Goal: Complete application form

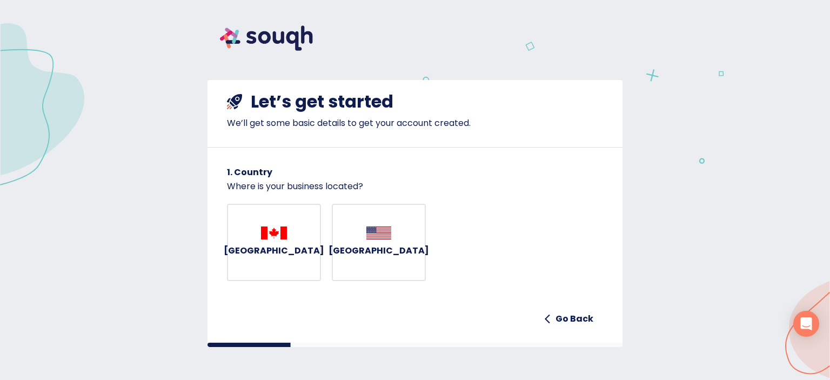
click at [286, 229] on button "Canada" at bounding box center [274, 243] width 94 height 78
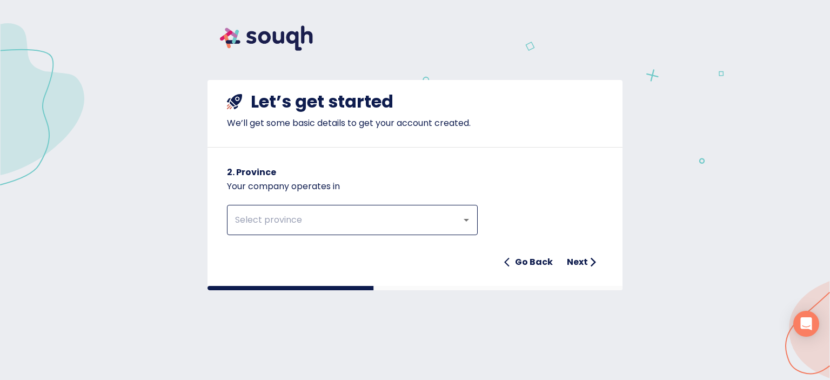
click at [314, 222] on input "text" at bounding box center [337, 220] width 211 height 21
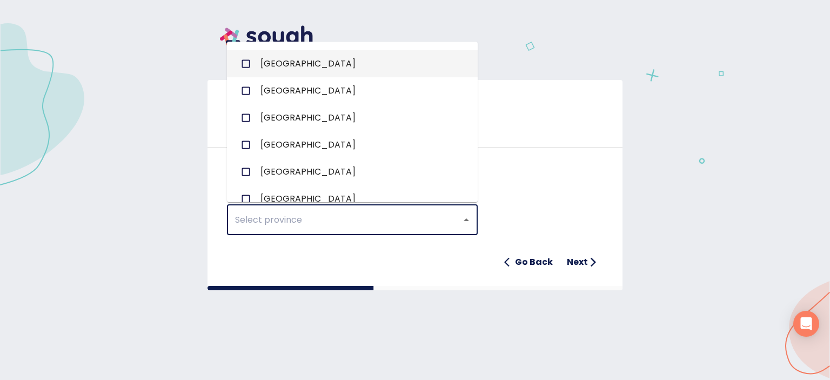
scroll to position [108, 0]
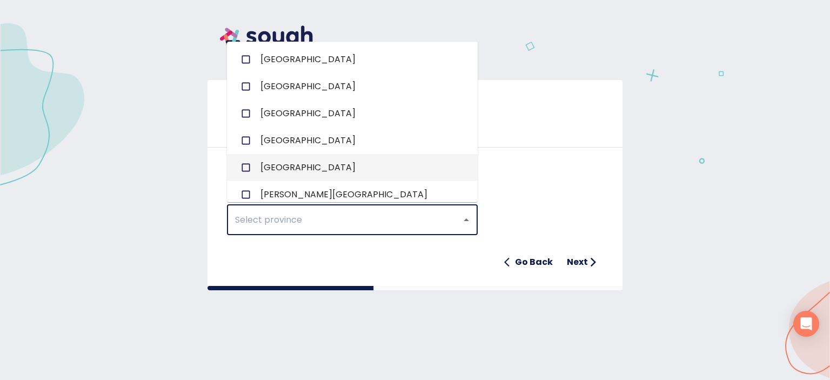
click at [290, 164] on span "Ontario" at bounding box center [307, 167] width 95 height 13
checkbox input "true"
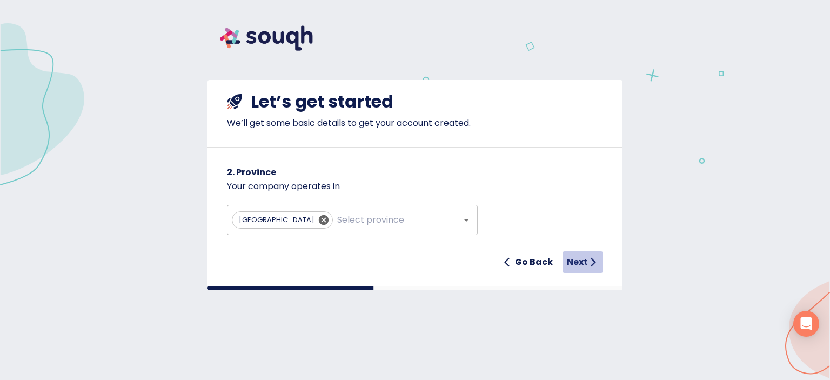
click at [572, 261] on h6 "Next" at bounding box center [577, 262] width 21 height 15
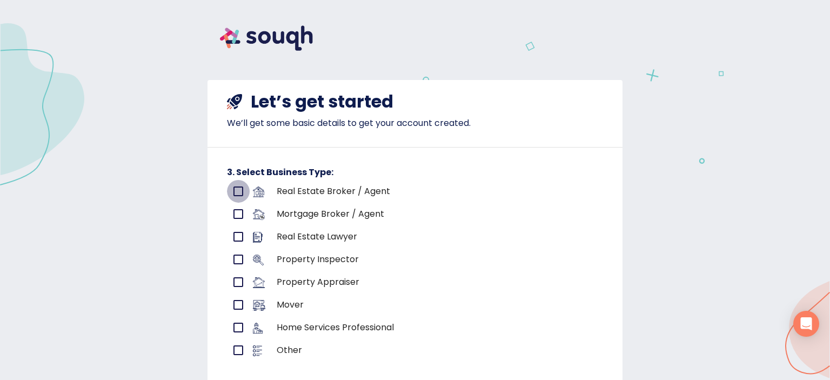
click at [234, 192] on input "primary checkbox" at bounding box center [238, 191] width 23 height 23
checkbox input "true"
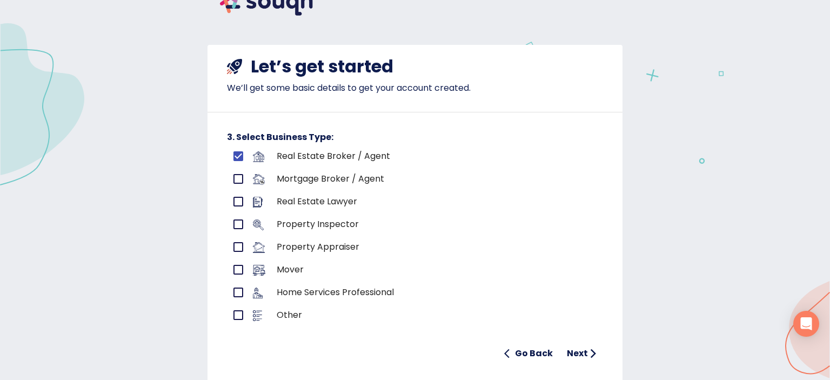
scroll to position [75, 0]
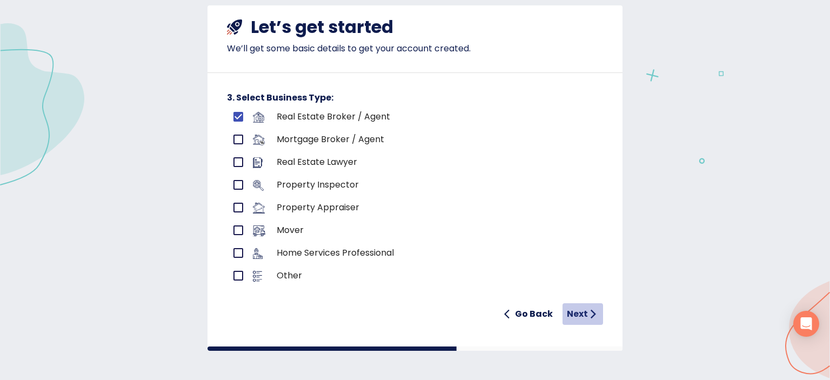
click at [576, 314] on h6 "Next" at bounding box center [577, 313] width 21 height 15
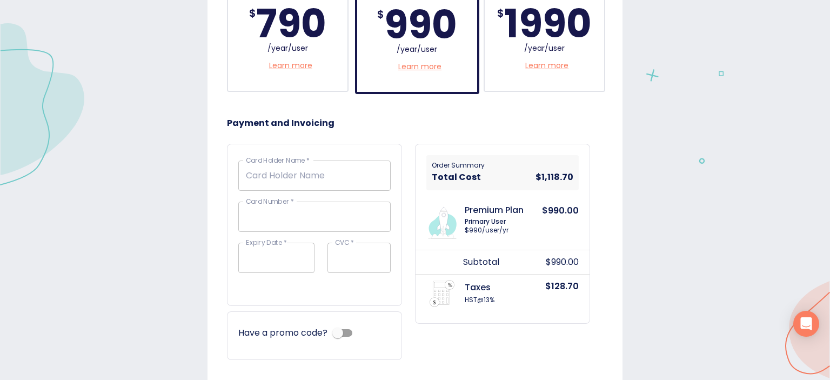
scroll to position [333, 0]
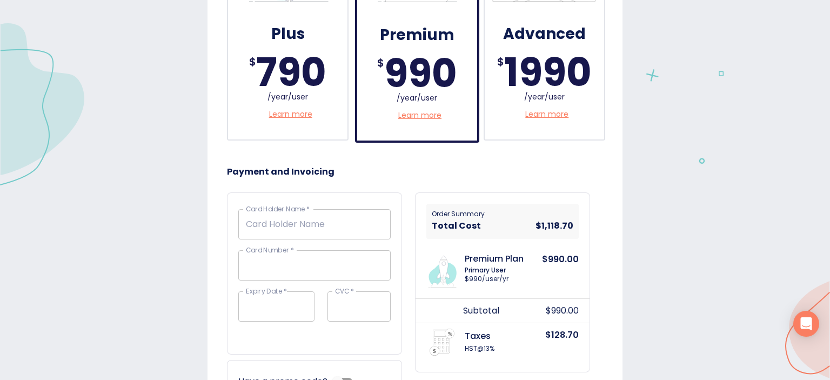
click at [415, 111] on p "Learn more" at bounding box center [419, 115] width 43 height 11
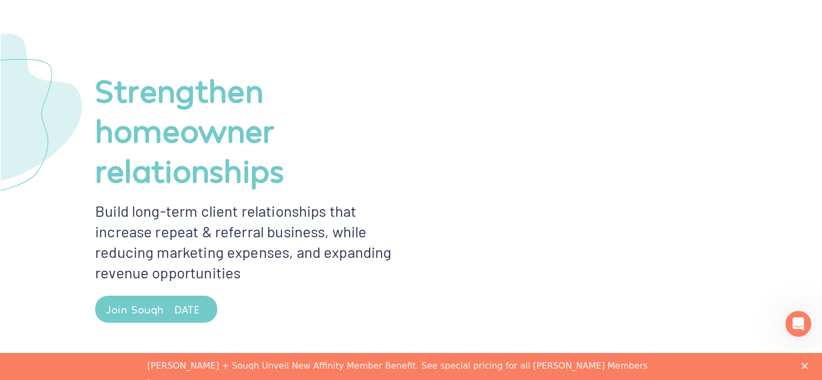
scroll to position [108, 0]
